Goal: Entertainment & Leisure: Consume media (video, audio)

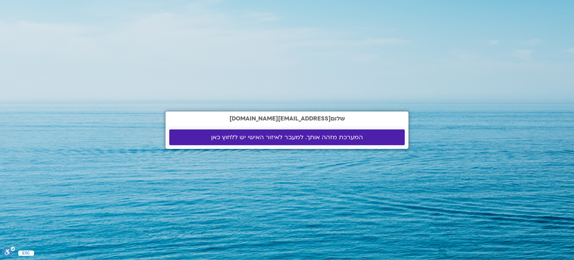
click at [294, 134] on span "המערכת מזהה אותך. למעבר לאיזור האישי יש ללחוץ כאן" at bounding box center [287, 137] width 152 height 7
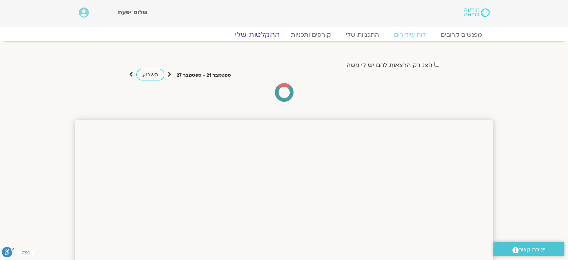
click at [266, 38] on link "ההקלטות שלי" at bounding box center [257, 34] width 63 height 9
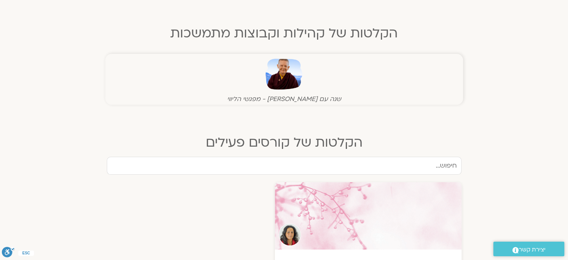
scroll to position [149, 0]
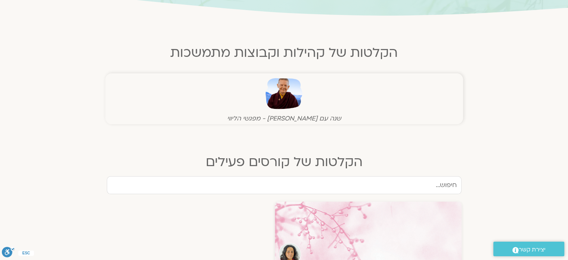
click at [293, 95] on img at bounding box center [284, 93] width 37 height 37
click at [283, 99] on img at bounding box center [284, 93] width 37 height 37
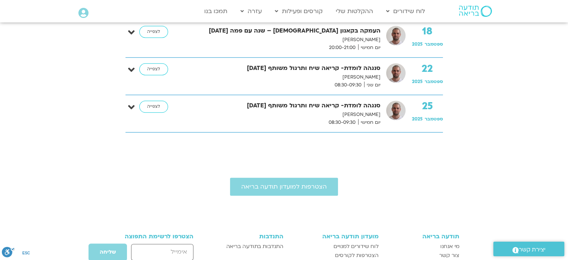
scroll to position [710, 0]
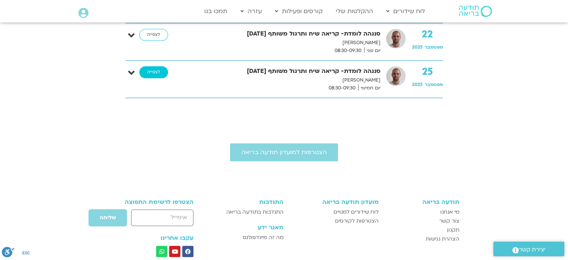
click at [156, 70] on link "לצפייה" at bounding box center [153, 72] width 29 height 12
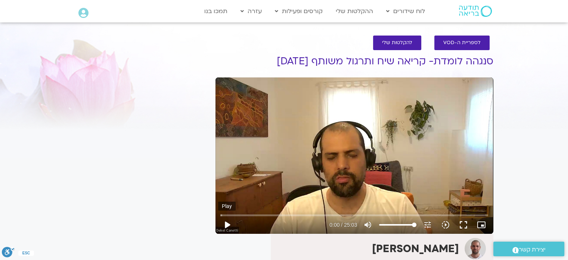
click at [228, 225] on button "play_arrow" at bounding box center [227, 225] width 18 height 18
click at [465, 228] on button "fullscreen" at bounding box center [464, 225] width 18 height 18
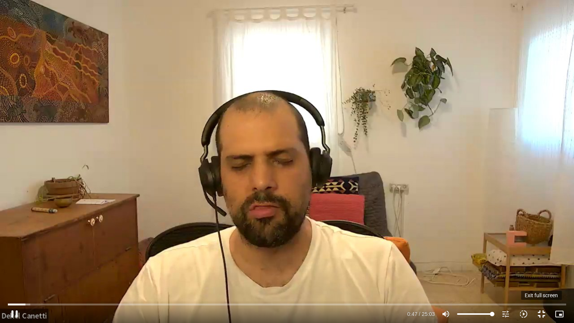
click at [540, 259] on button "fullscreen_exit" at bounding box center [541, 314] width 18 height 18
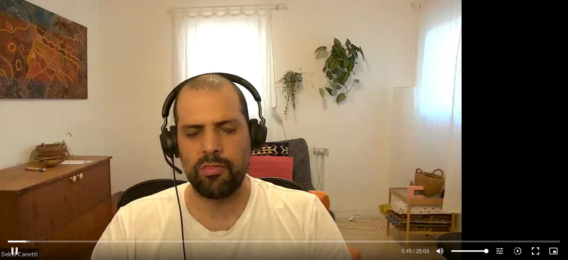
type input "49.610105"
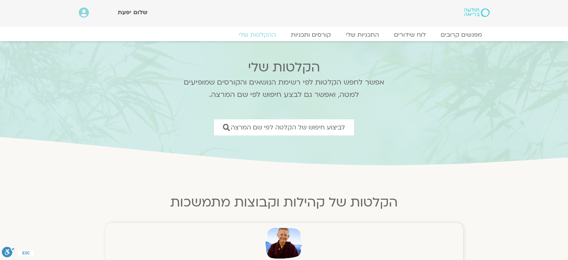
scroll to position [149, 0]
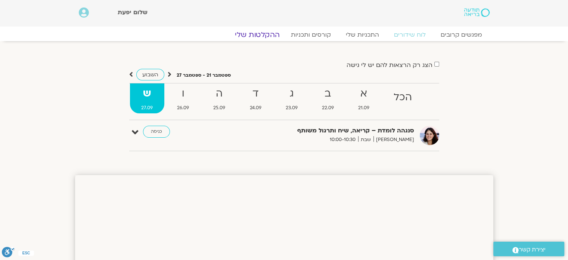
click at [251, 33] on link "ההקלטות שלי" at bounding box center [257, 34] width 63 height 9
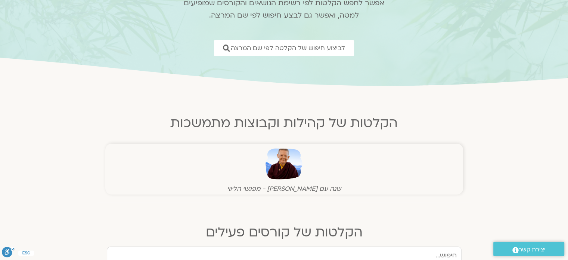
scroll to position [75, 0]
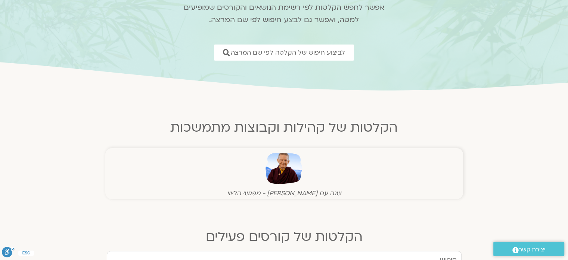
click at [284, 163] on img at bounding box center [284, 168] width 37 height 37
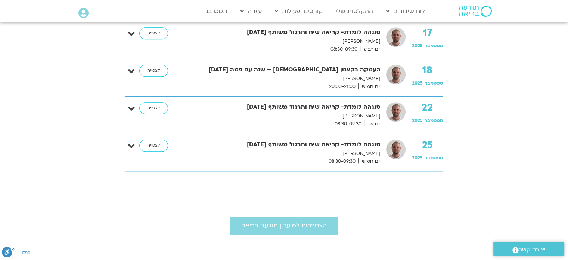
scroll to position [635, 0]
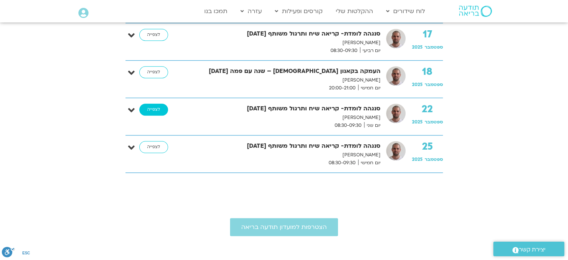
click at [157, 110] on link "לצפייה" at bounding box center [153, 110] width 29 height 12
